Goal: Task Accomplishment & Management: Manage account settings

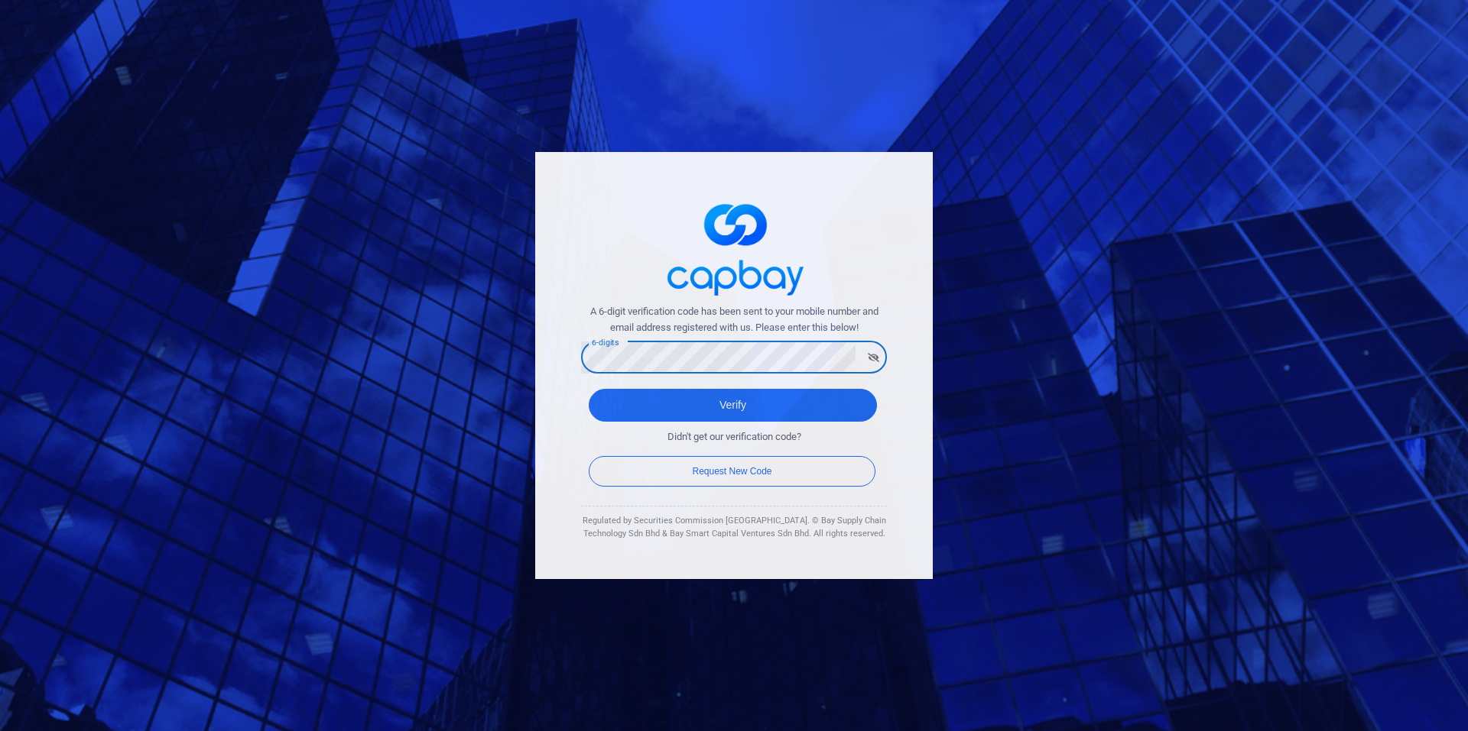
click at [589, 389] on button "Verify" at bounding box center [733, 405] width 288 height 33
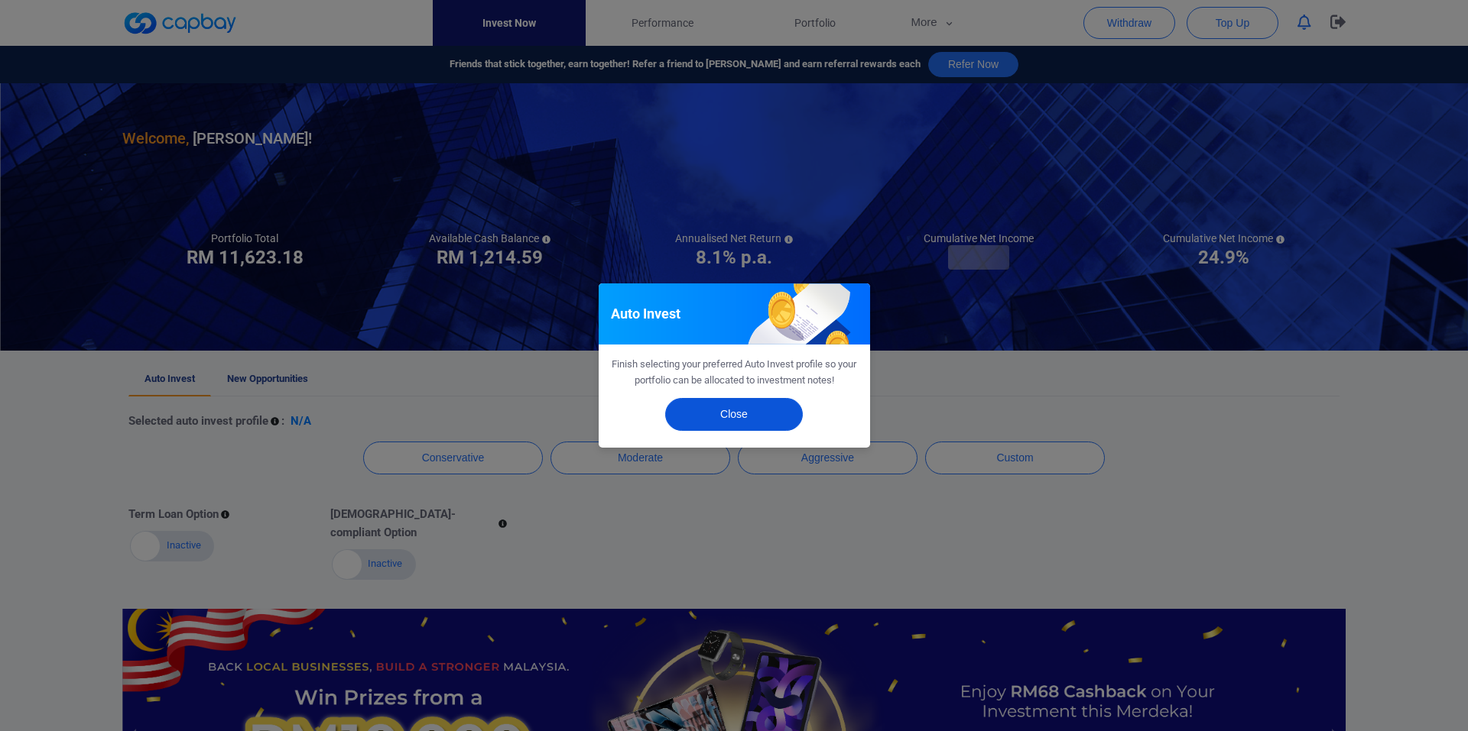
click at [754, 418] on button "Close" at bounding box center [734, 414] width 138 height 33
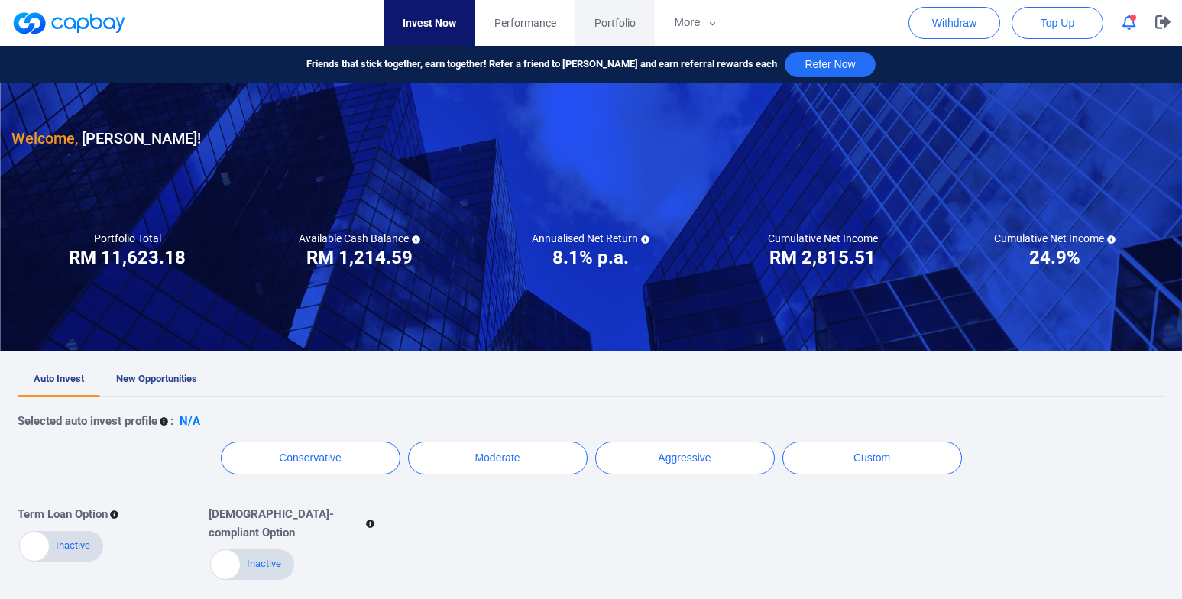
click at [608, 23] on span "Portfolio" at bounding box center [615, 23] width 41 height 17
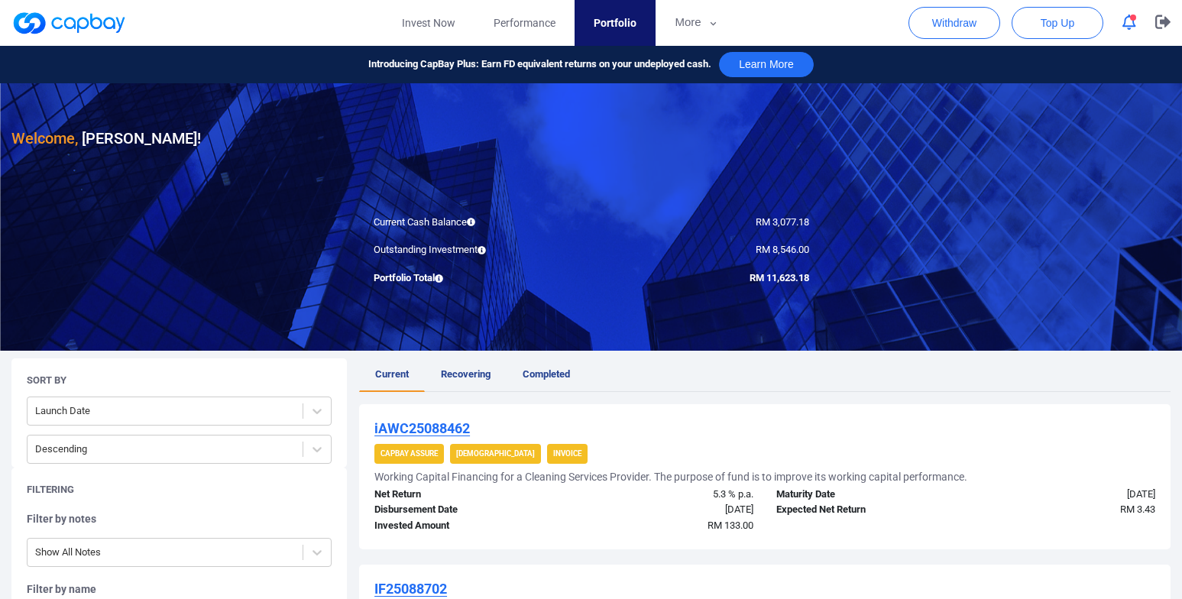
click at [475, 222] on icon at bounding box center [471, 222] width 8 height 8
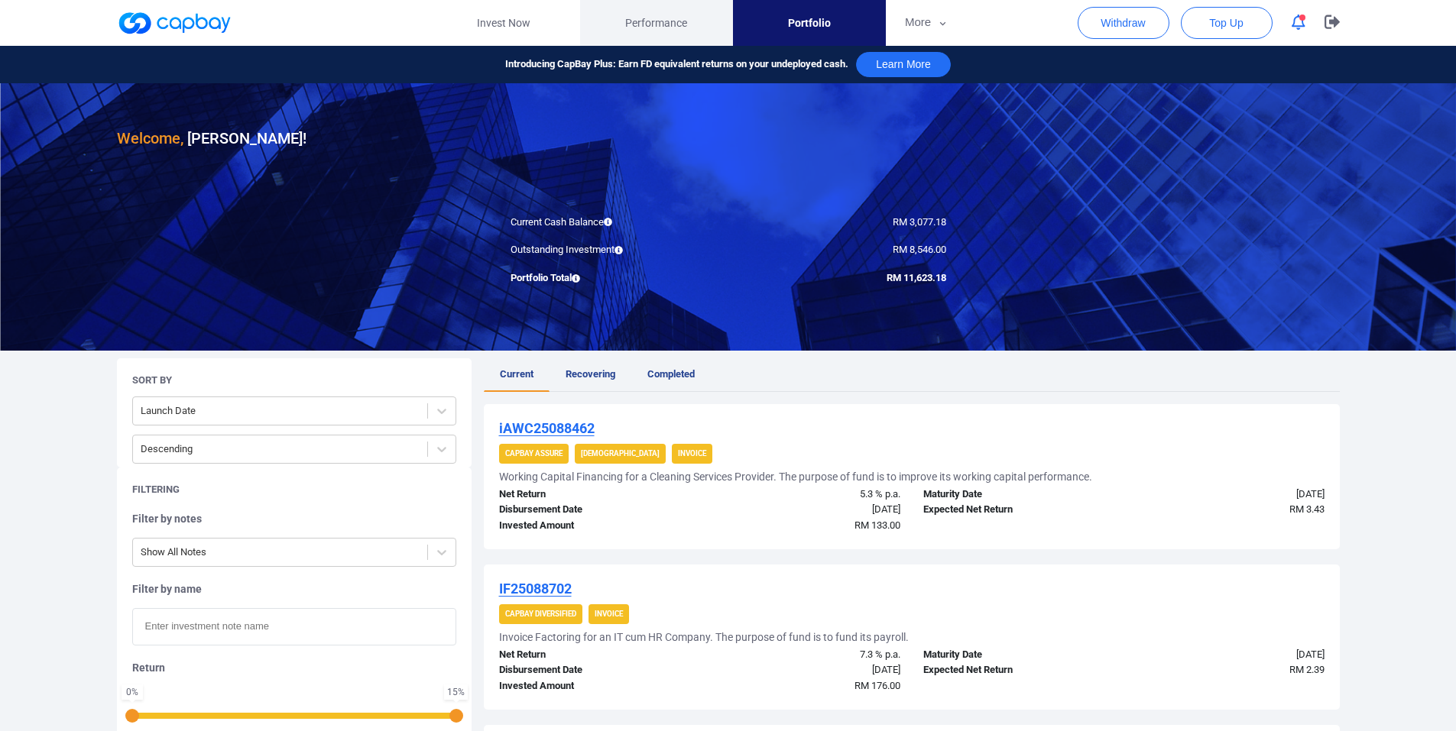
click at [659, 22] on span "Performance" at bounding box center [656, 23] width 62 height 17
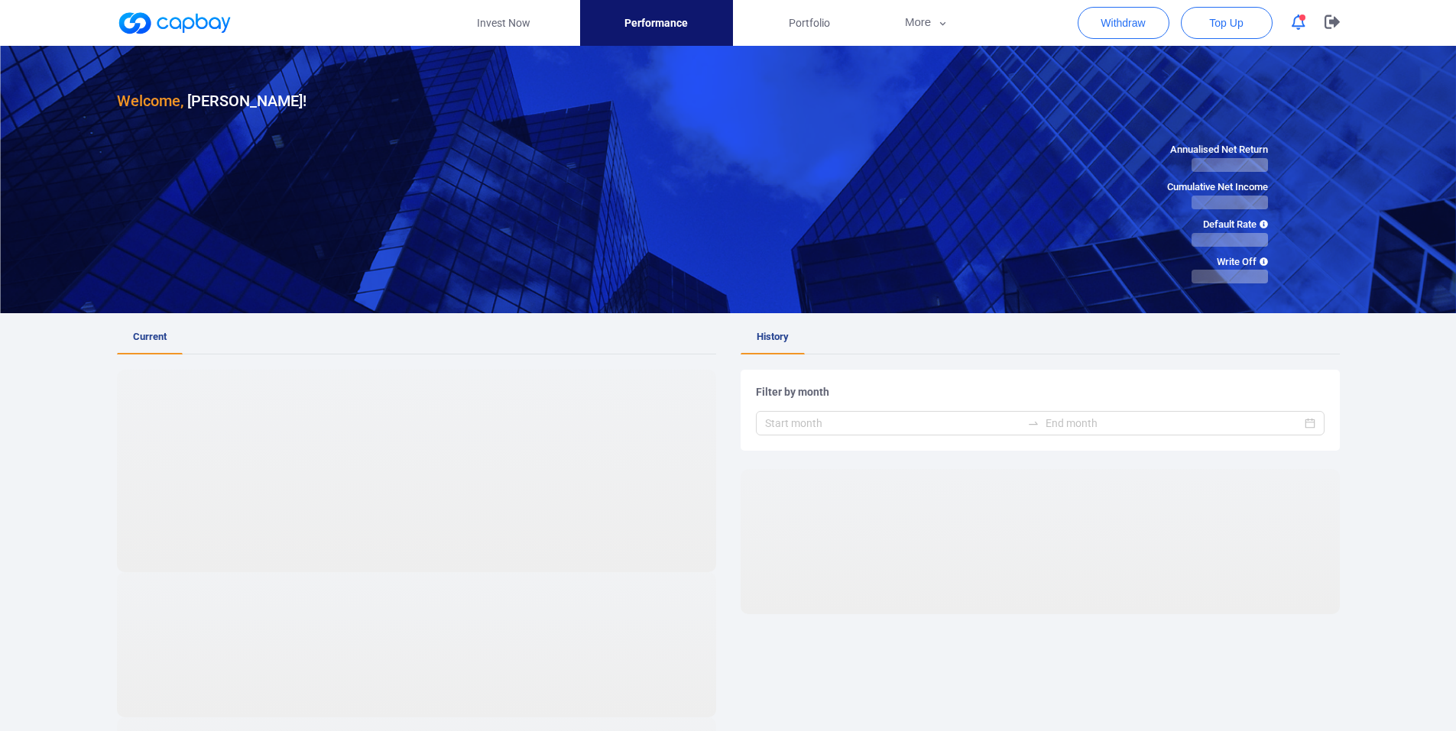
click at [203, 19] on link at bounding box center [174, 23] width 115 height 24
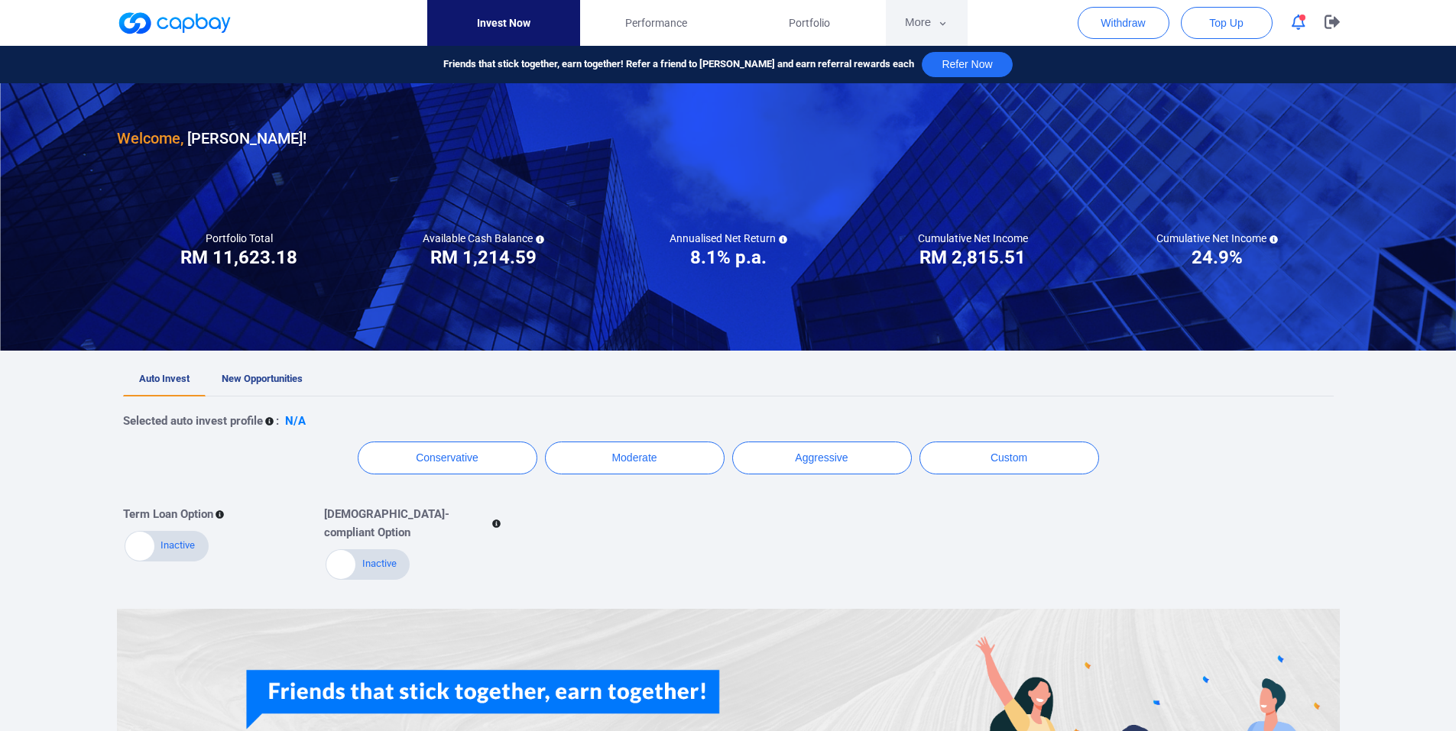
click at [949, 19] on icon "button" at bounding box center [942, 24] width 11 height 14
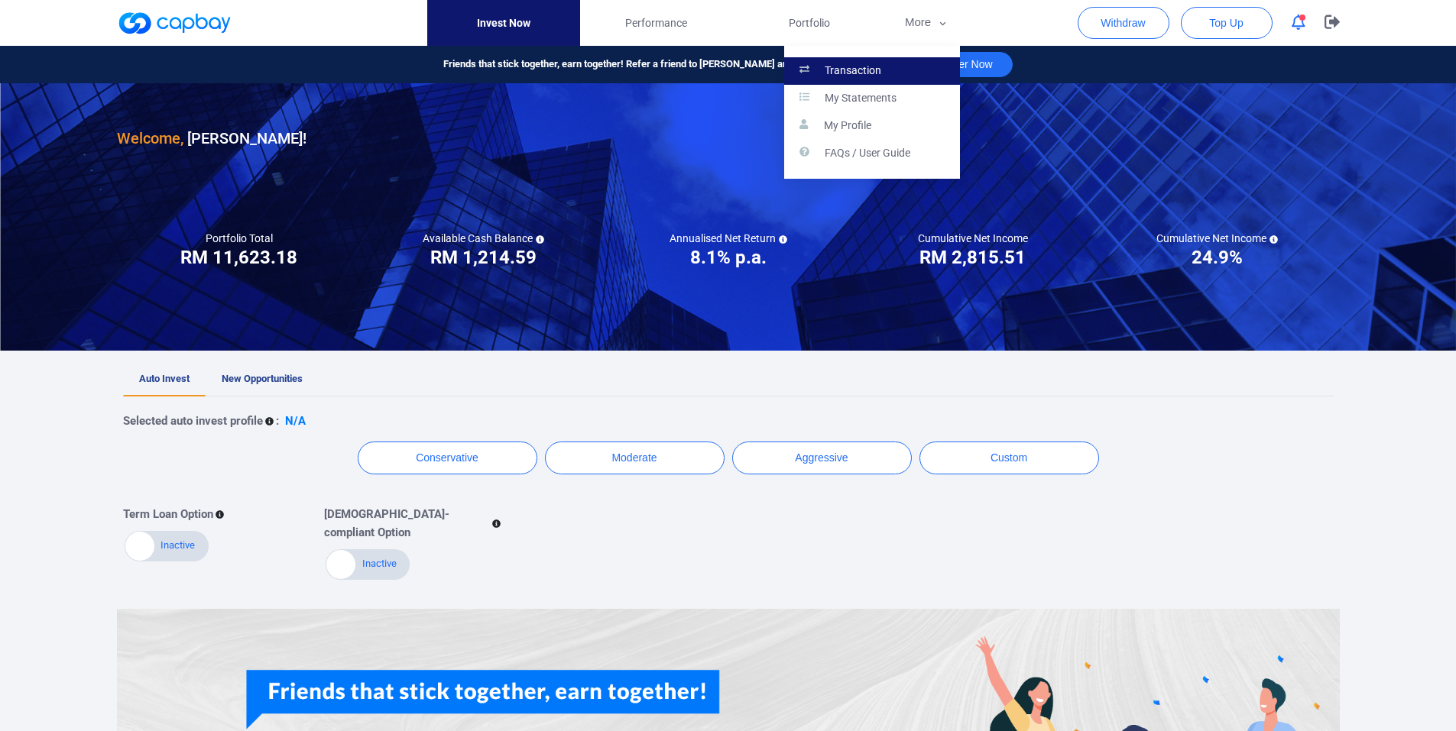
click at [906, 63] on link "Transaction" at bounding box center [872, 71] width 176 height 28
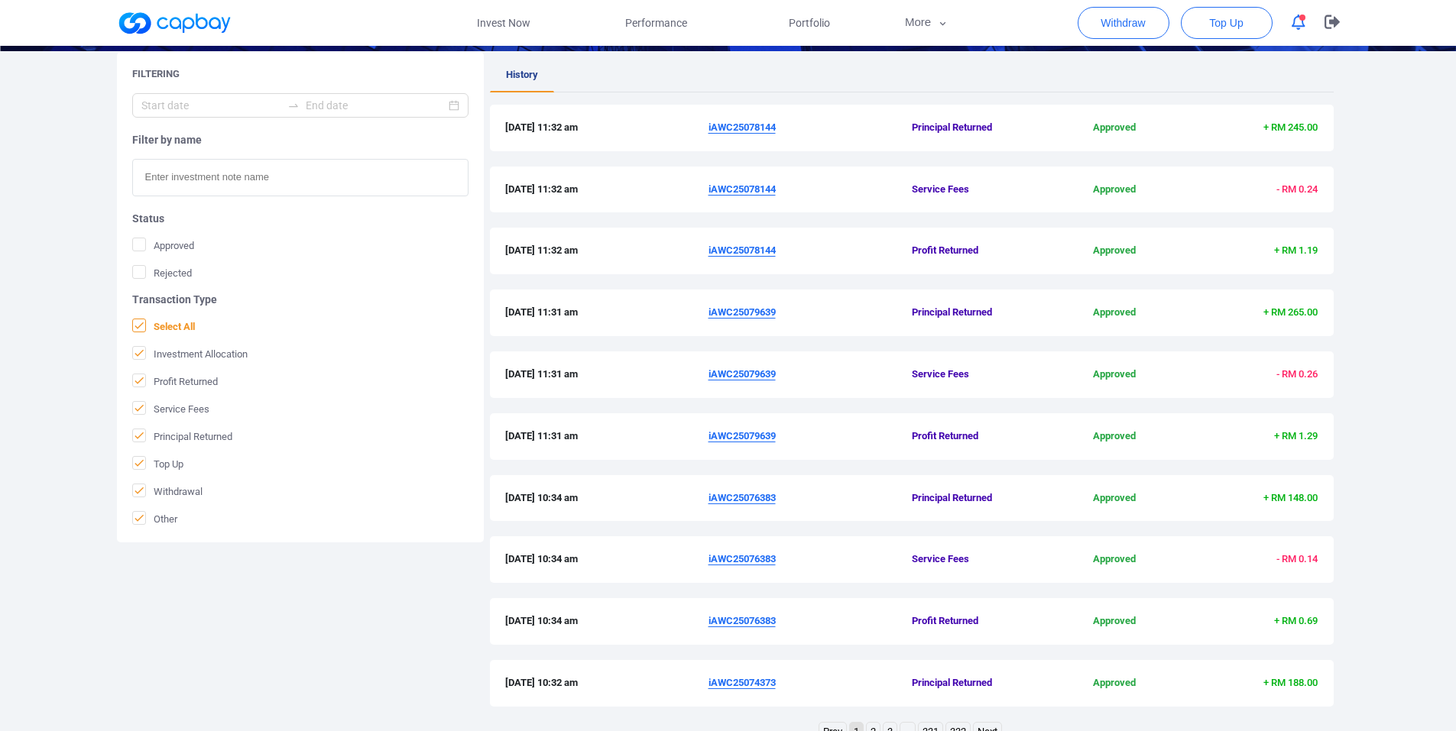
scroll to position [306, 0]
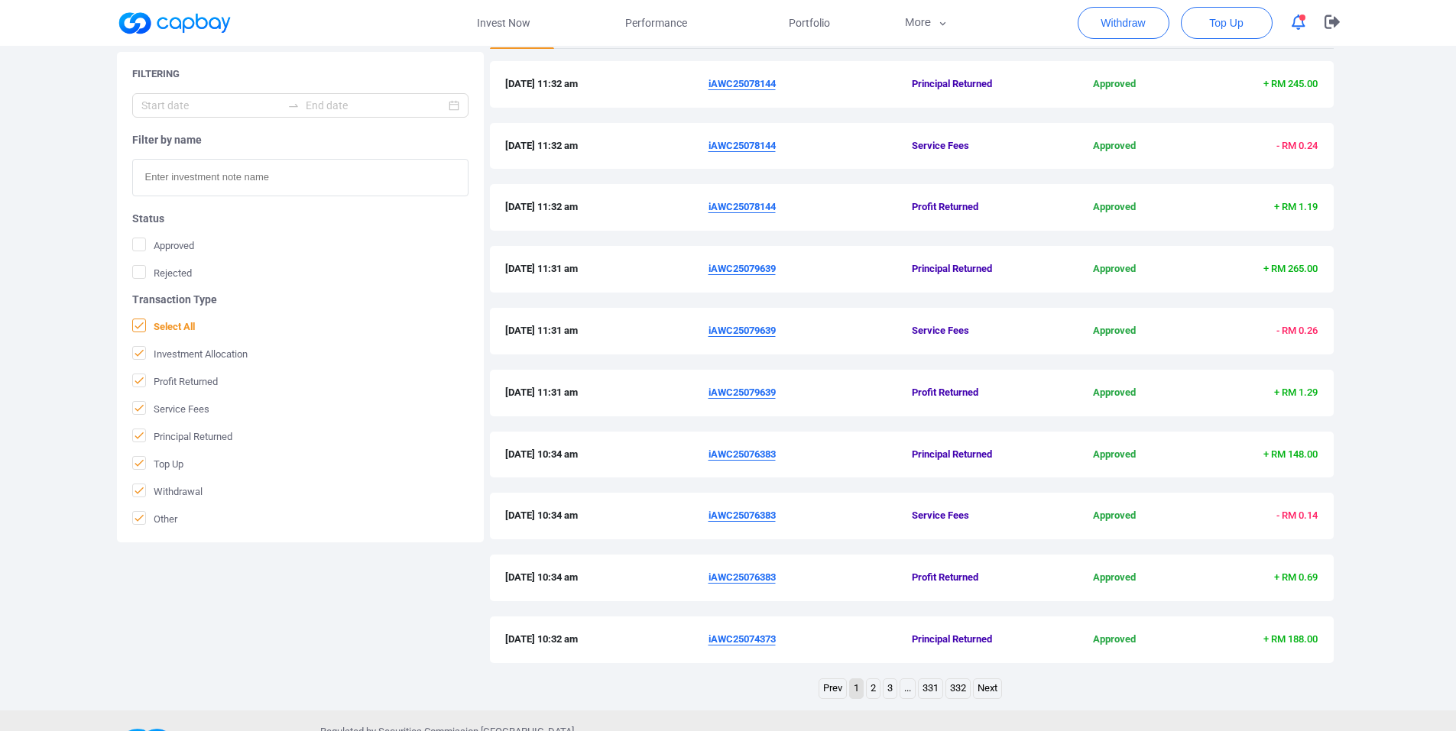
click at [141, 319] on icon at bounding box center [139, 325] width 12 height 12
click at [0, 0] on input "Select All" at bounding box center [0, 0] width 0 height 0
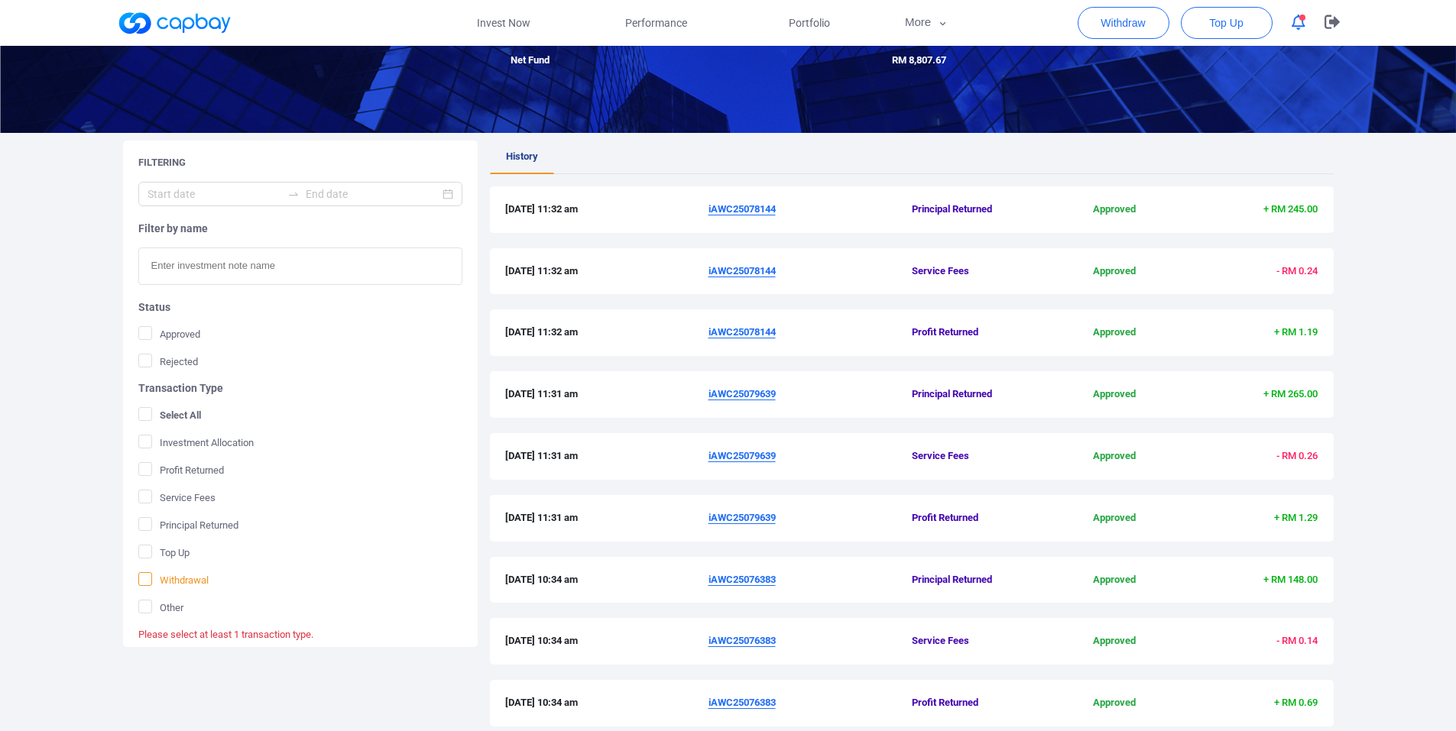
click at [145, 580] on icon at bounding box center [145, 579] width 9 height 7
click at [0, 0] on input "Withdrawal" at bounding box center [0, 0] width 0 height 0
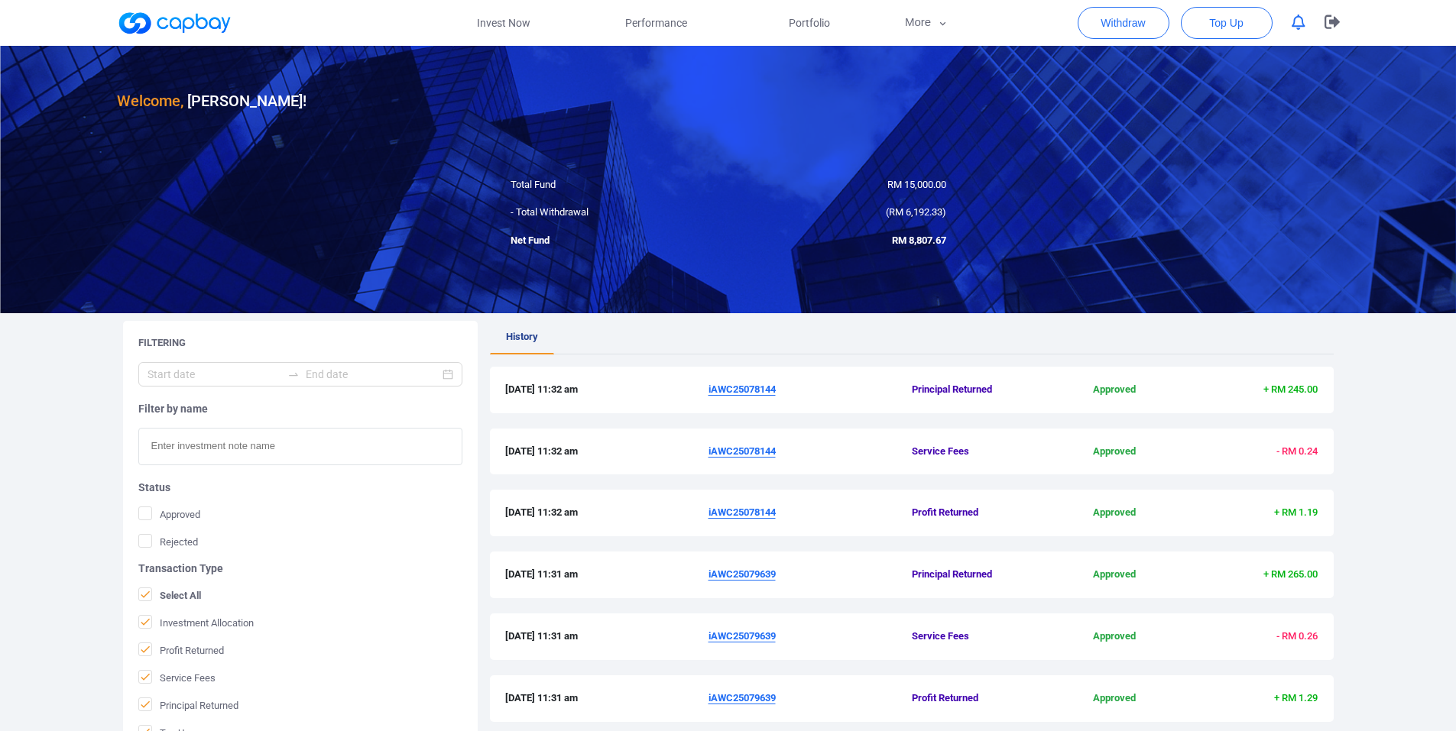
click at [157, 26] on link at bounding box center [174, 23] width 115 height 24
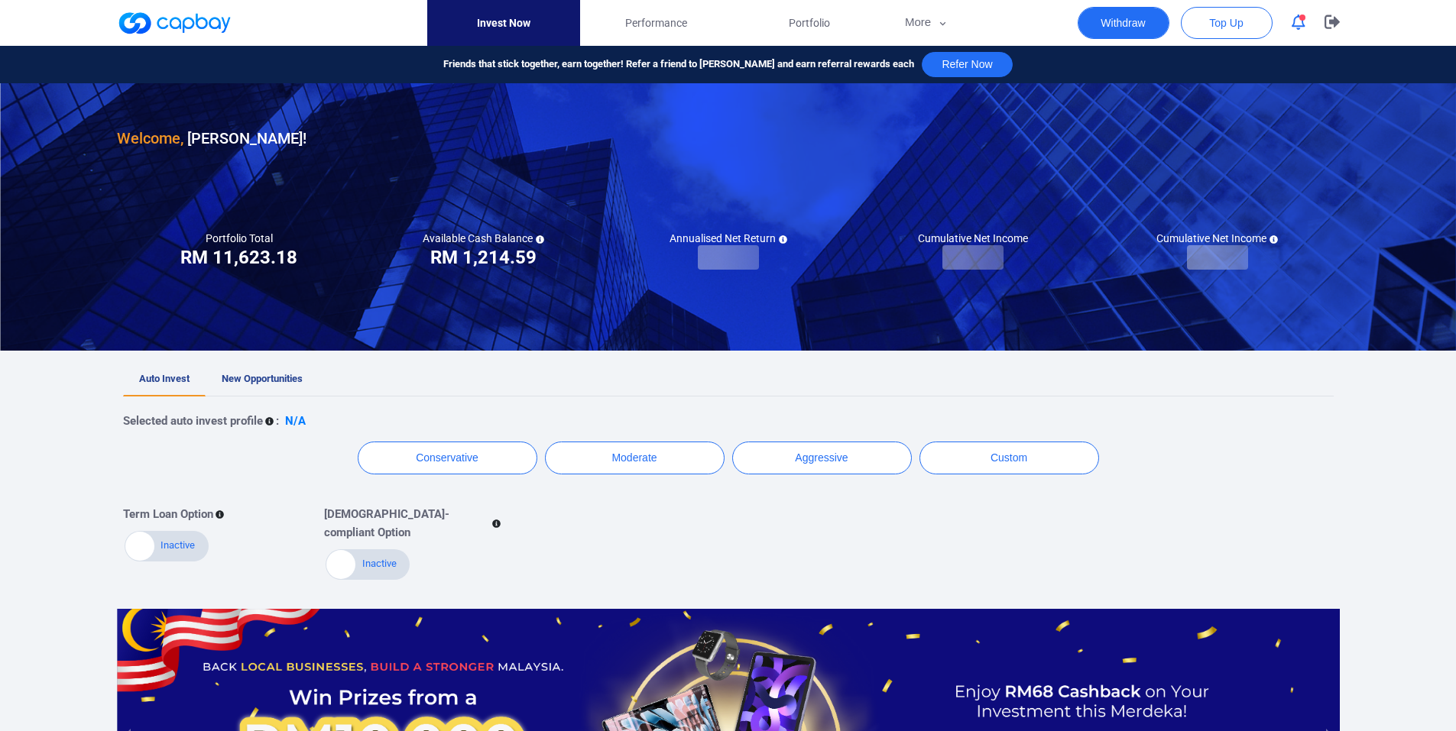
click at [1124, 22] on button "Withdraw" at bounding box center [1124, 23] width 92 height 32
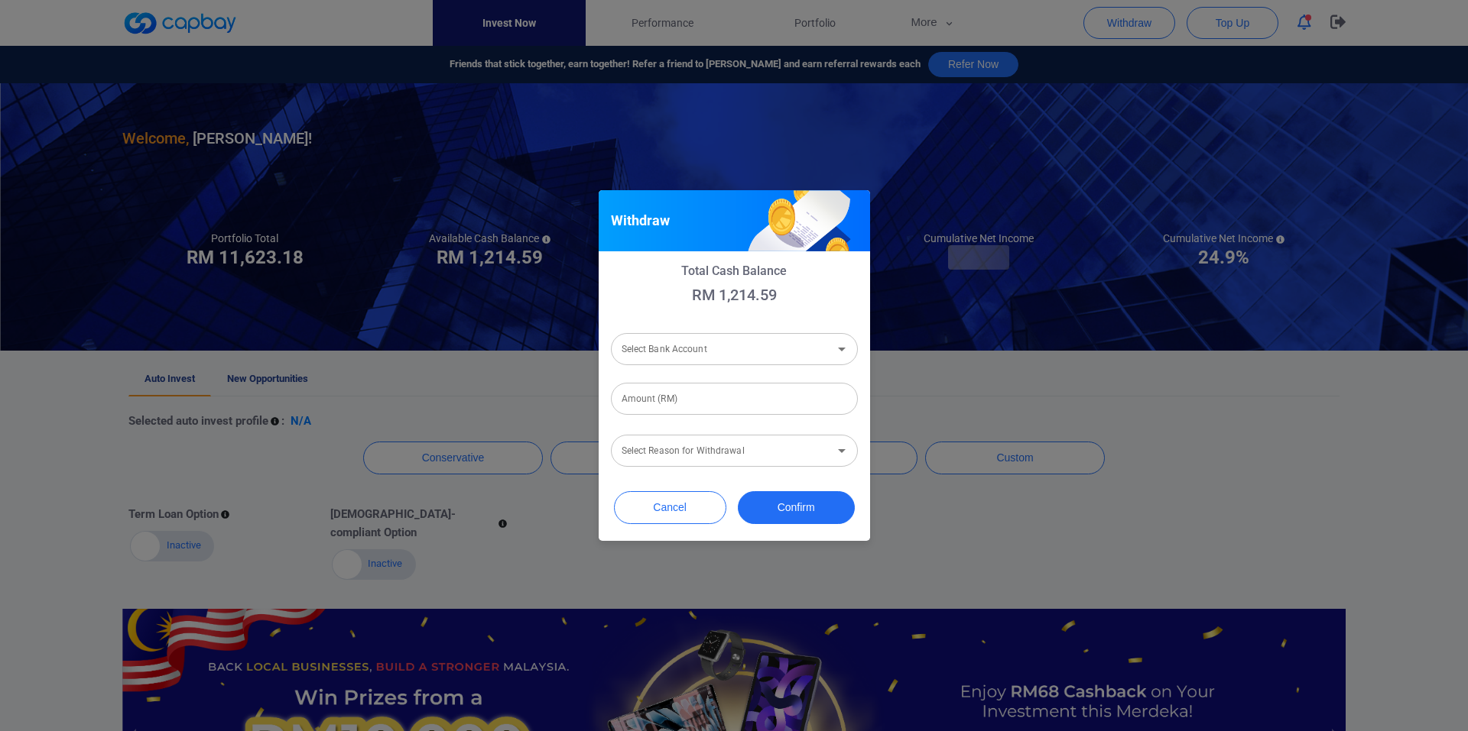
click at [780, 346] on input "Select Bank Account" at bounding box center [721, 350] width 212 height 28
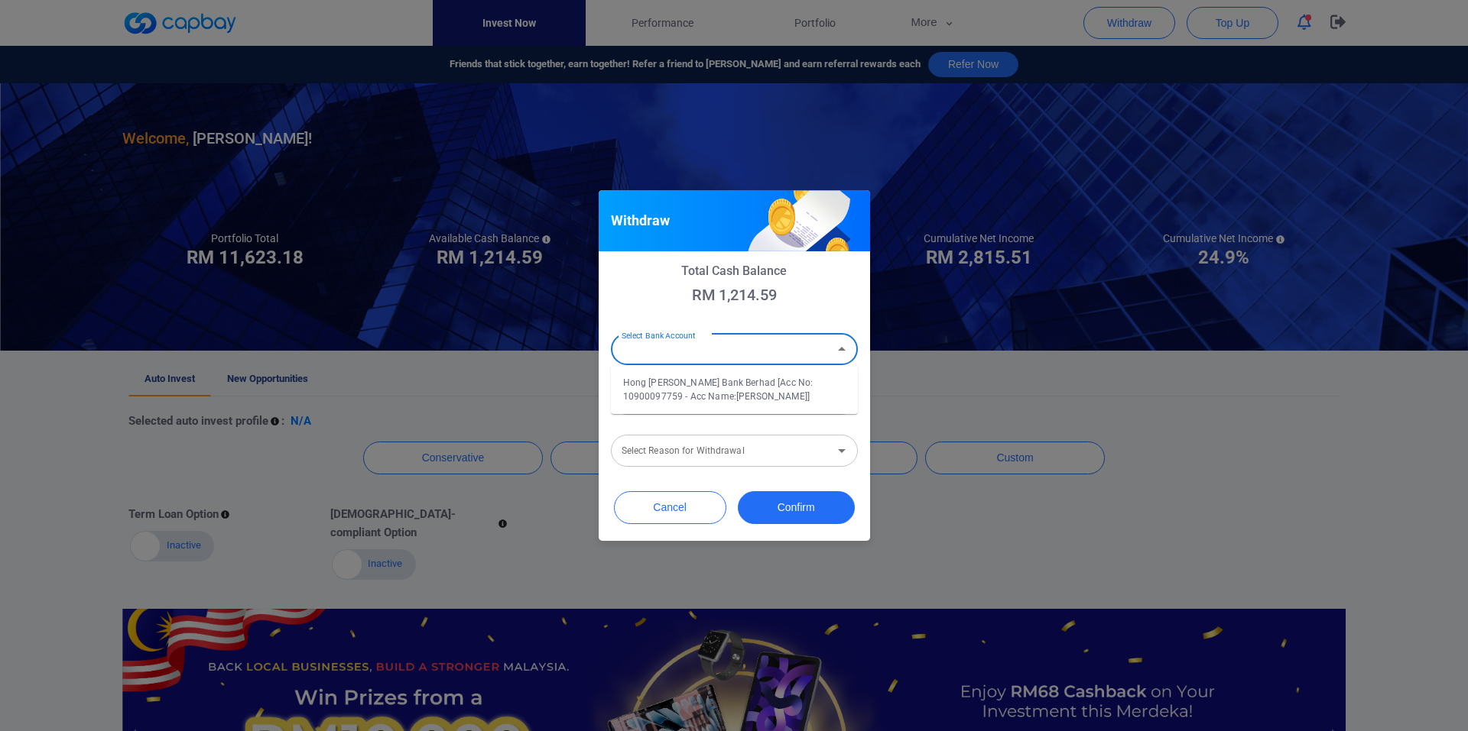
click at [767, 374] on li "Hong Leong Bank Berhad [Acc No: 10900097759 - Acc Name:Ajay Goo Zhan]" at bounding box center [734, 389] width 247 height 37
type input "Hong Leong Bank Berhad [Acc No: 10900097759 - Acc Name:Ajay Goo Zhan]"
click at [741, 401] on input "Amount (RM)" at bounding box center [734, 399] width 247 height 32
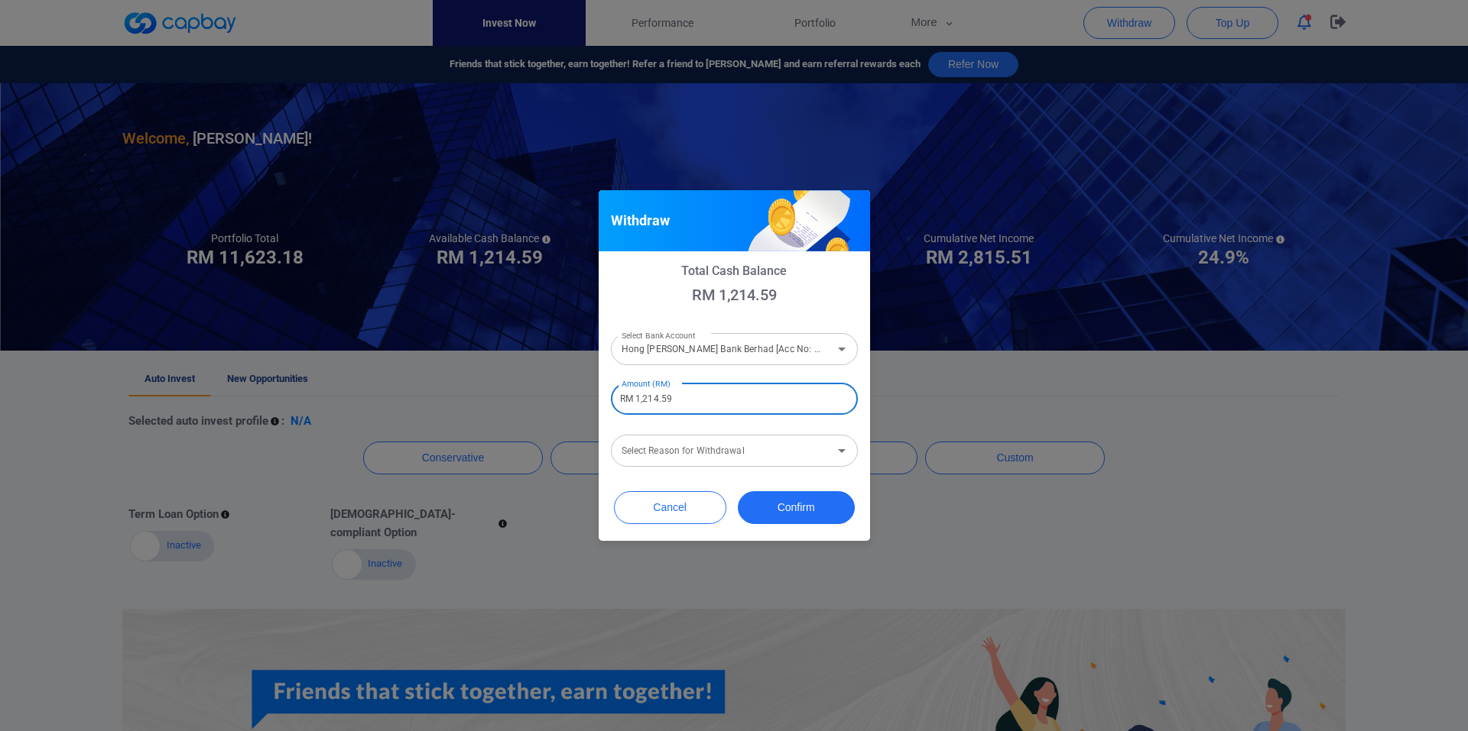
type input "RM 1,214.59"
click at [671, 456] on input "Select Reason for Withdrawal" at bounding box center [721, 451] width 212 height 28
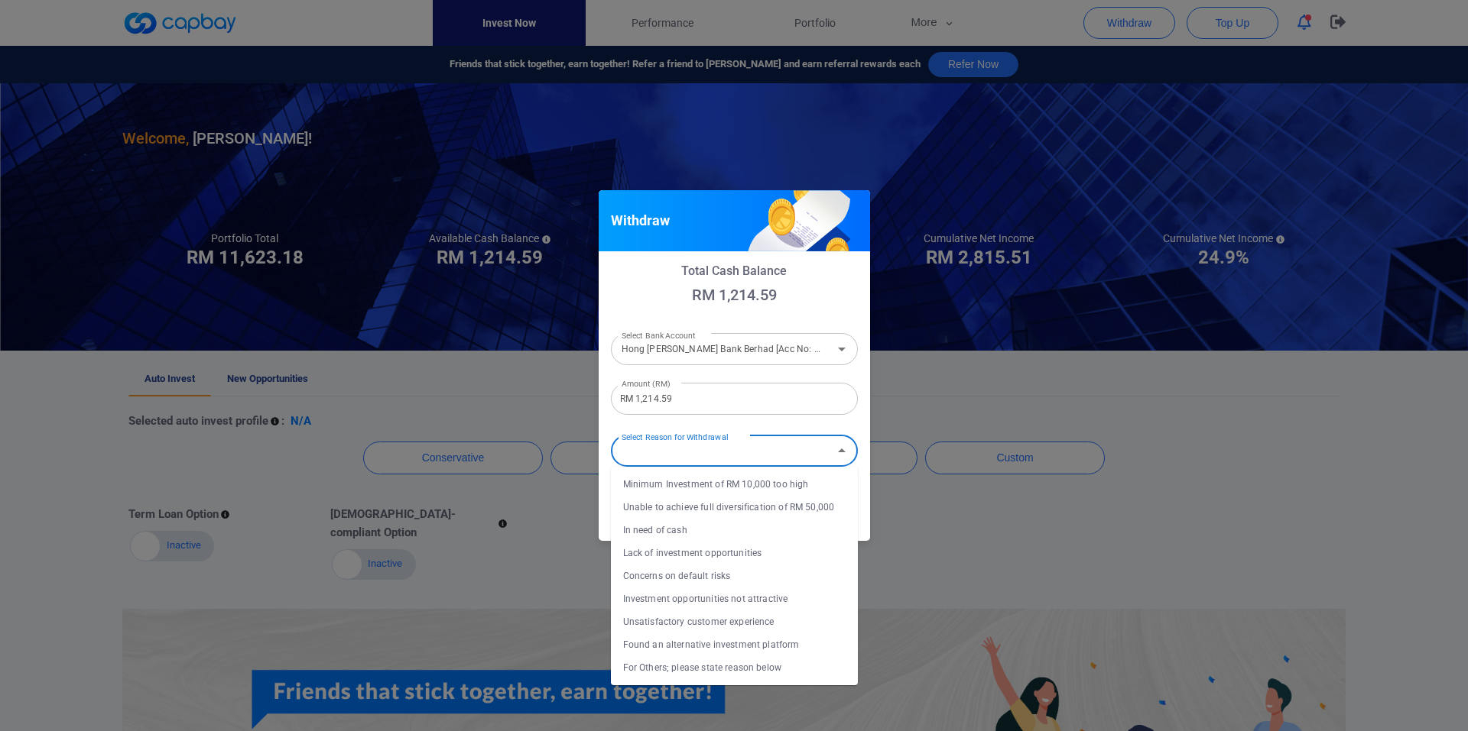
click at [683, 523] on li "In need of cash" at bounding box center [734, 530] width 247 height 23
type input "In need of cash"
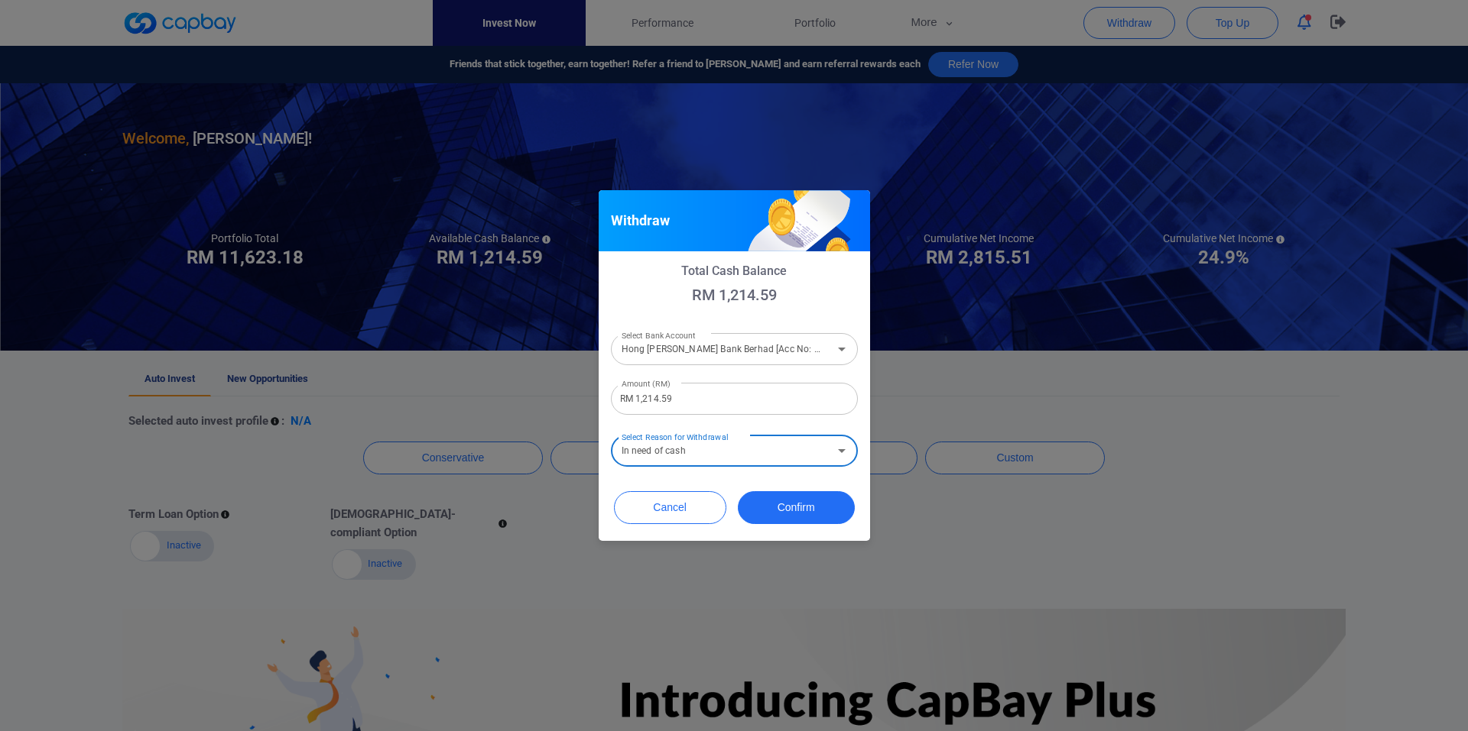
click at [712, 482] on div "Total Cash Balance RM 1,214.59 Select Bank Account Hong Leong Bank Berhad [Acc …" at bounding box center [733, 366] width 271 height 231
click at [810, 498] on button "Confirm" at bounding box center [796, 507] width 117 height 33
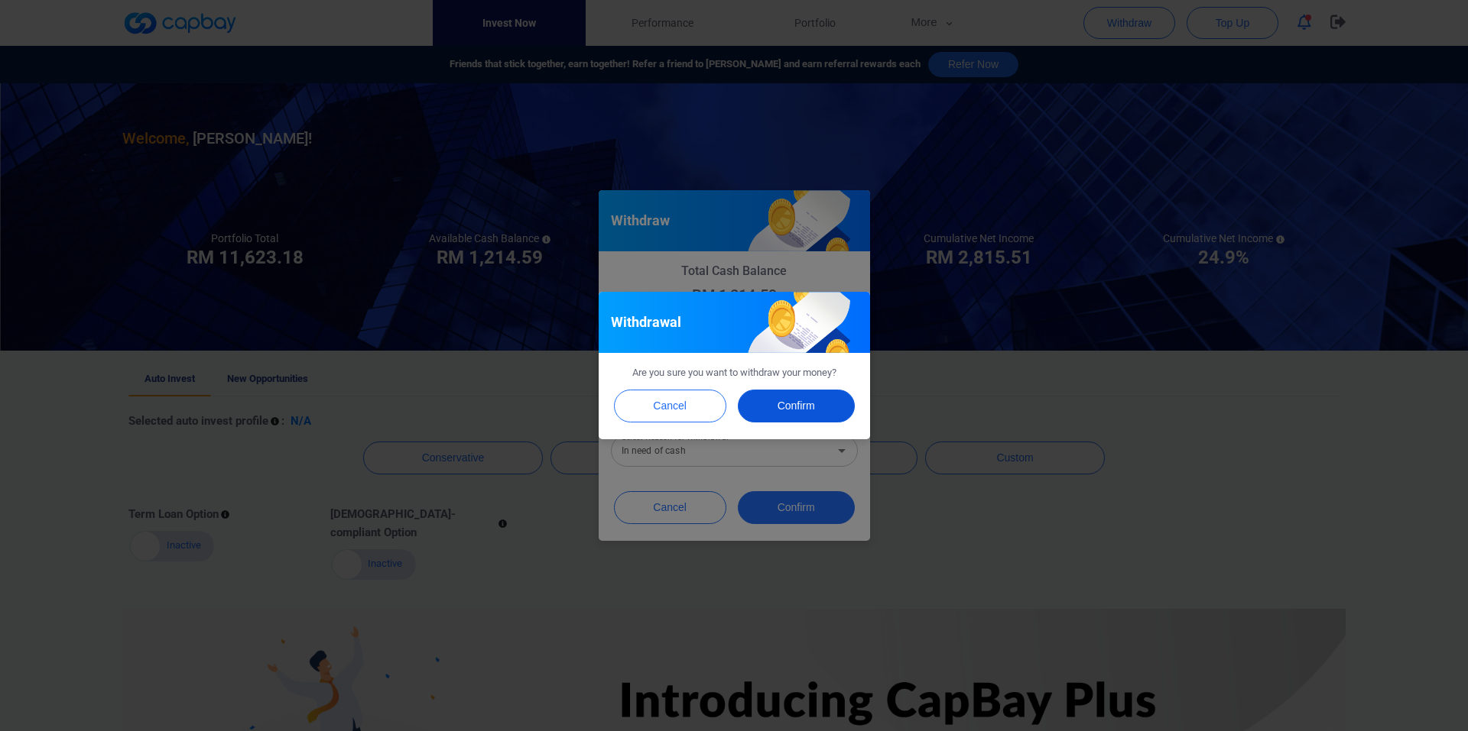
click at [816, 402] on button "Confirm" at bounding box center [796, 406] width 117 height 33
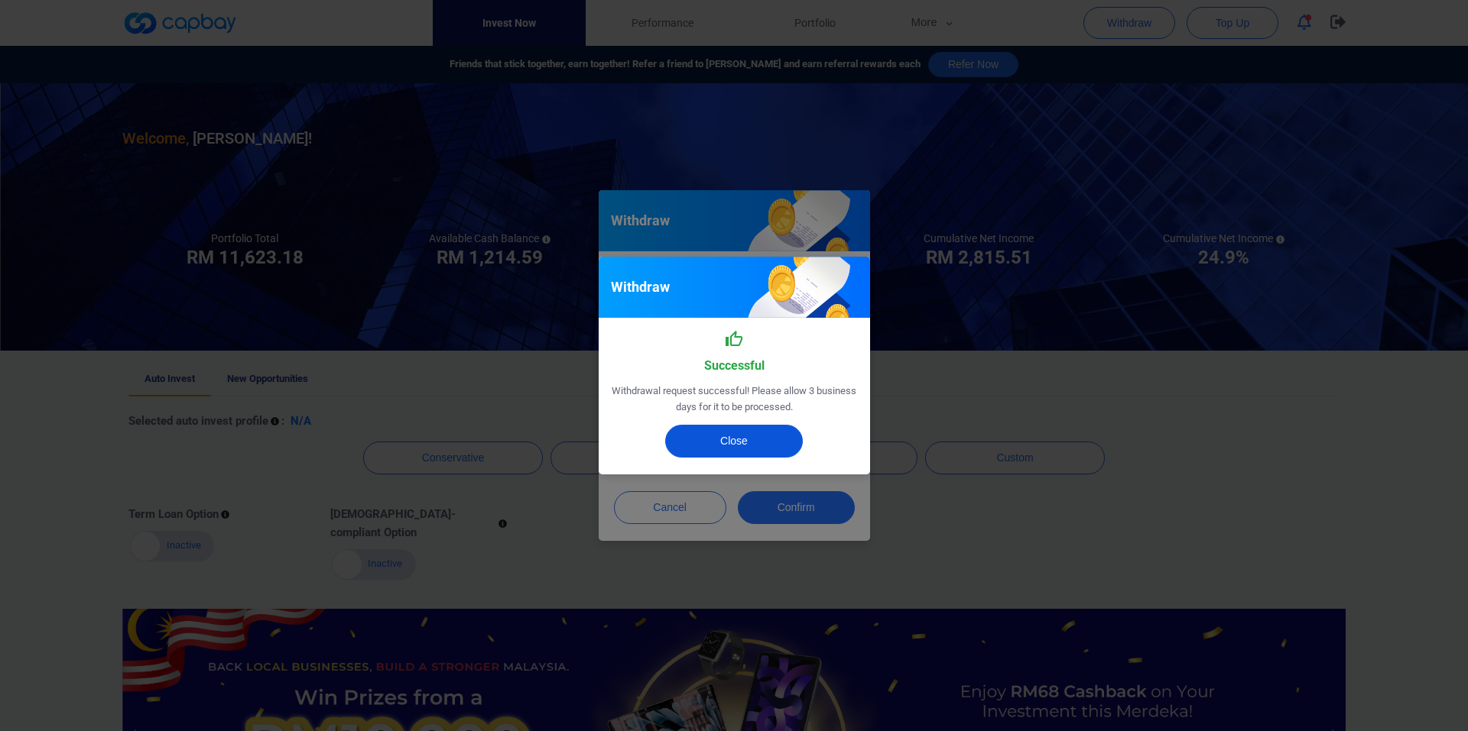
click at [795, 433] on button "Close" at bounding box center [734, 441] width 138 height 33
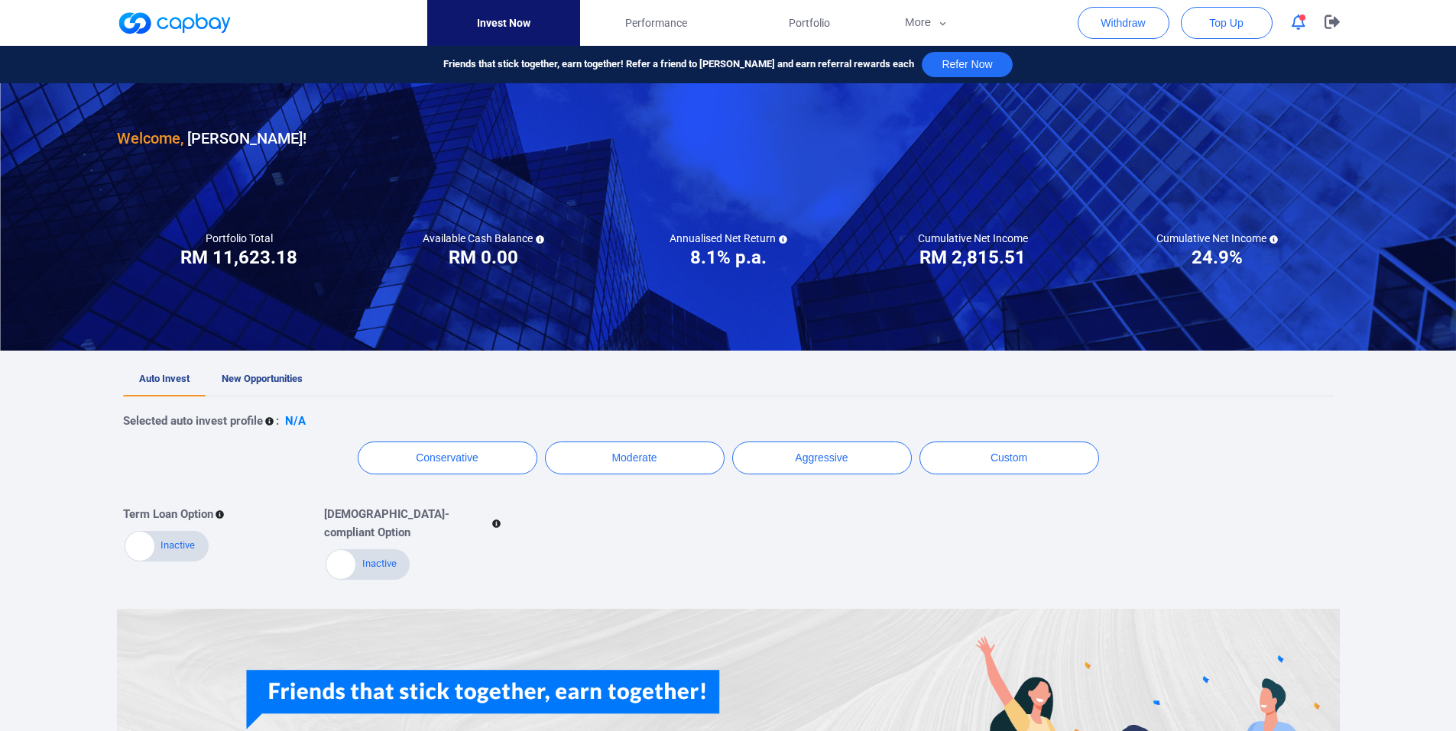
click at [1299, 24] on icon "button" at bounding box center [1299, 23] width 14 height 16
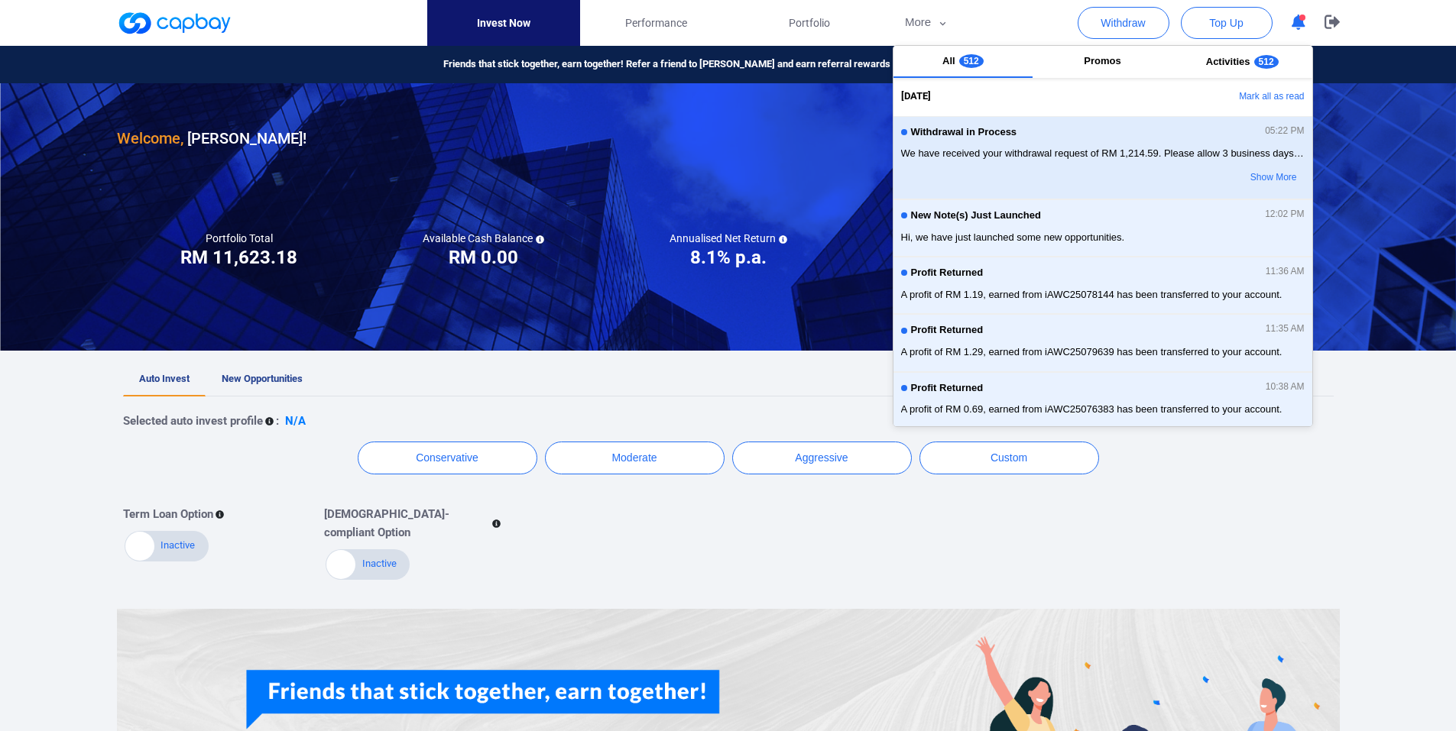
click at [1118, 144] on div "Withdrawal in Process 05:22 PM We have received your withdrawal request of RM 1…" at bounding box center [1103, 158] width 404 height 66
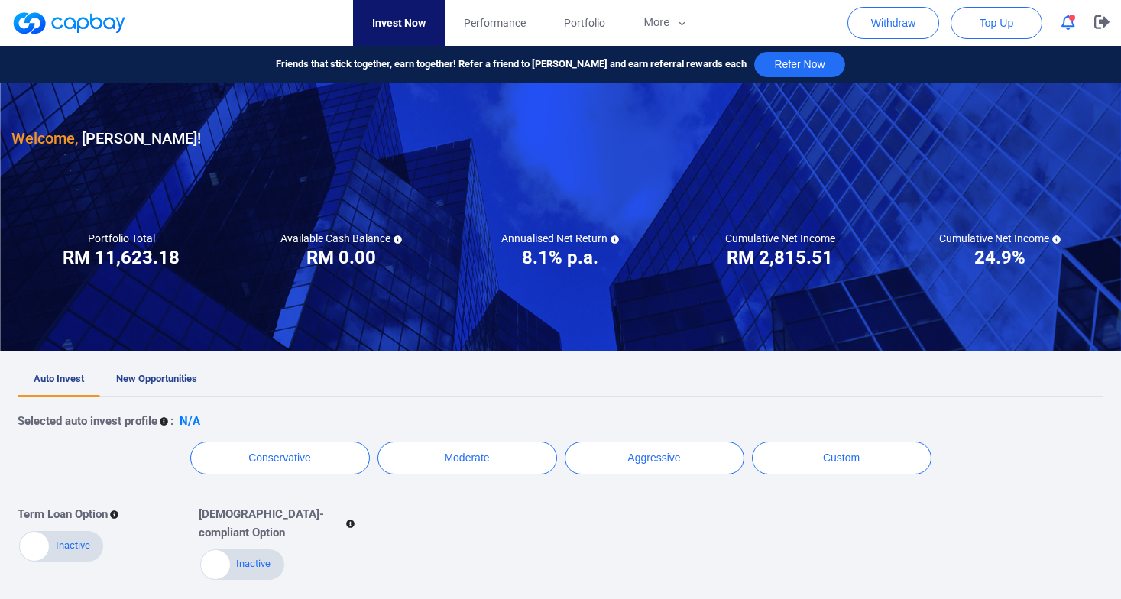
click at [567, 517] on div "Term Loan Option Active Inactive Shariah-compliant Option Active Inactive" at bounding box center [549, 537] width 1086 height 89
